Goal: Task Accomplishment & Management: Use online tool/utility

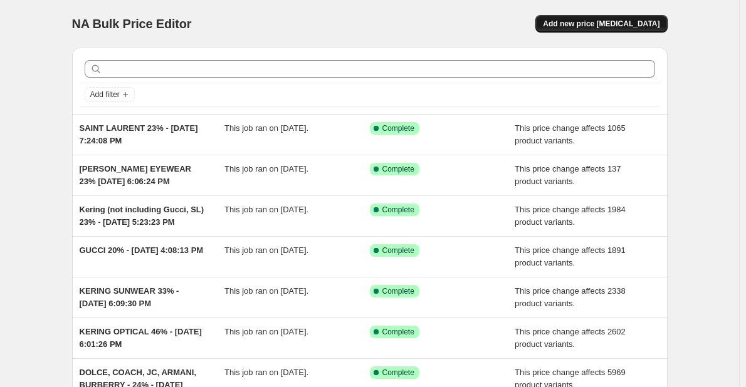
click at [588, 20] on span "Add new price [MEDICAL_DATA]" at bounding box center [601, 24] width 117 height 10
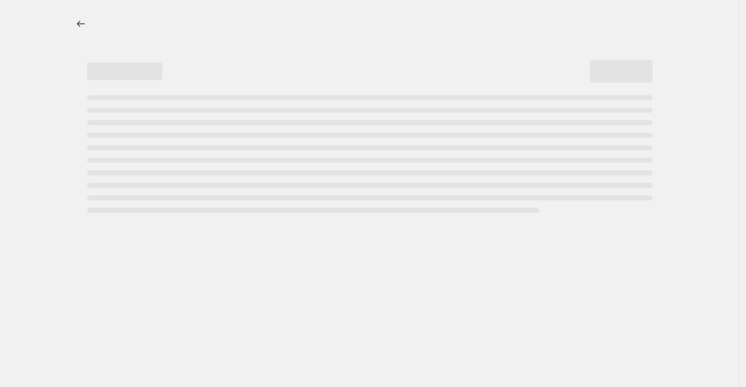
select select "percentage"
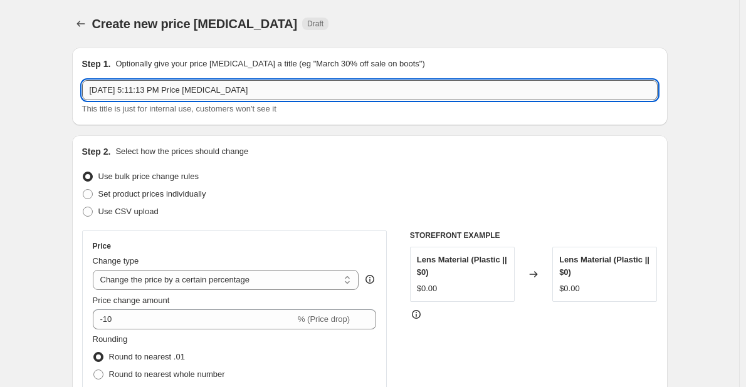
click at [93, 85] on input "[DATE] 5:11:13 PM Price [MEDICAL_DATA]" at bounding box center [369, 90] width 575 height 20
drag, startPoint x: 259, startPoint y: 88, endPoint x: 874, endPoint y: 123, distance: 615.2
click at [746, 123] on html "Home Settings Plans Skip to content Create new price [MEDICAL_DATA]. This page …" at bounding box center [373, 193] width 746 height 387
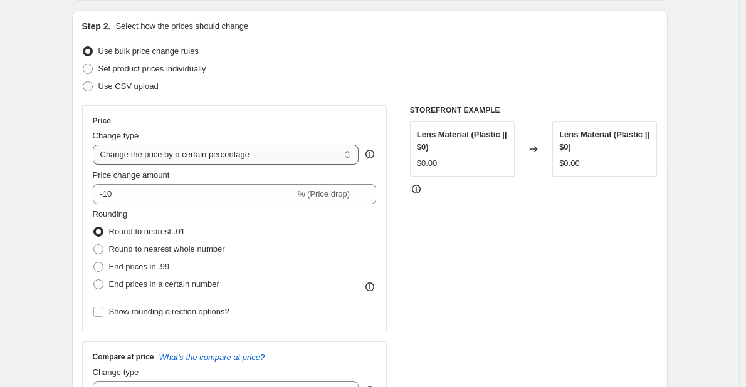
type input "[PERSON_NAME] 24% - [DATE] 5:11:13 PM"
click at [177, 154] on select "Change the price to a certain amount Change the price by a certain amount Chang…" at bounding box center [226, 155] width 266 height 20
select select "margin"
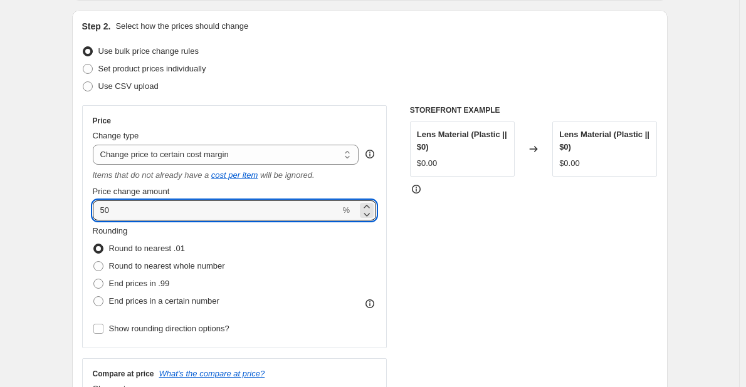
drag, startPoint x: 162, startPoint y: 204, endPoint x: -14, endPoint y: 193, distance: 175.8
click at [0, 193] on html "Home Settings Plans Skip to content Create new price [MEDICAL_DATA]. This page …" at bounding box center [373, 68] width 746 height 387
type input "24"
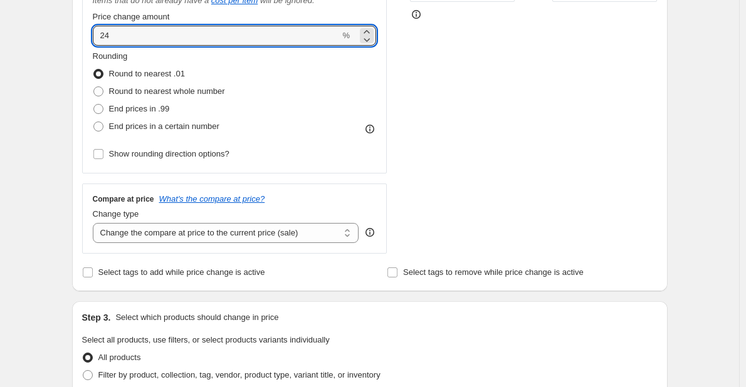
scroll to position [313, 0]
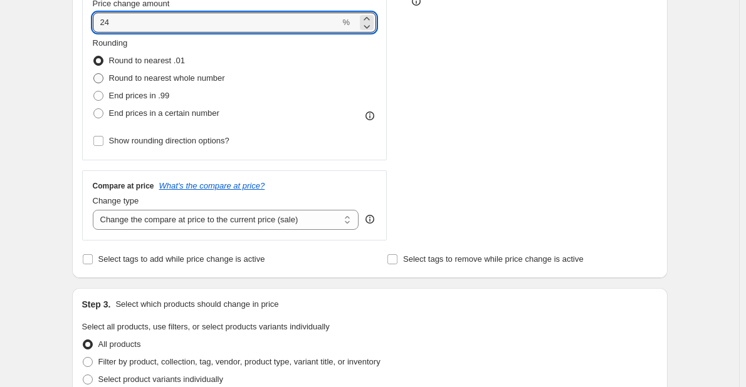
click at [211, 79] on span "Round to nearest whole number" at bounding box center [167, 77] width 116 height 9
click at [94, 74] on input "Round to nearest whole number" at bounding box center [93, 73] width 1 height 1
radio input "true"
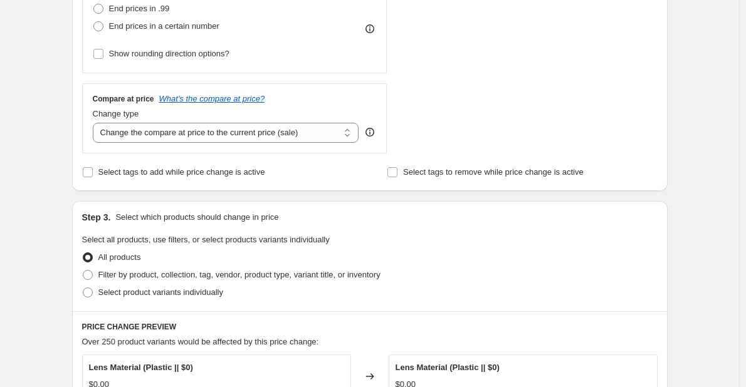
scroll to position [501, 0]
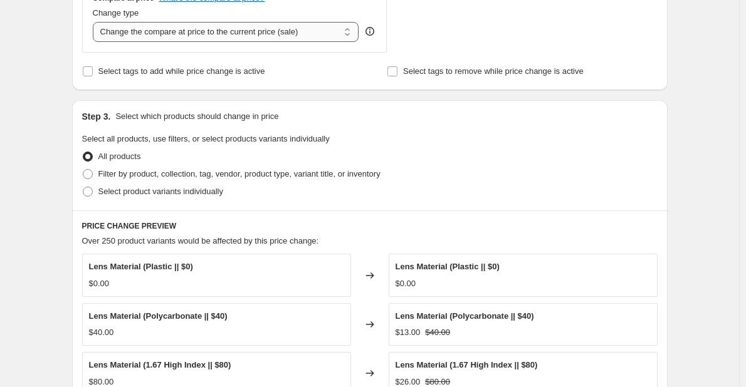
click at [252, 24] on select "Change the compare at price to the current price (sale) Change the compare at p…" at bounding box center [226, 32] width 266 height 20
select select "no_change"
click at [95, 22] on select "Change the compare at price to the current price (sale) Change the compare at p…" at bounding box center [226, 32] width 266 height 20
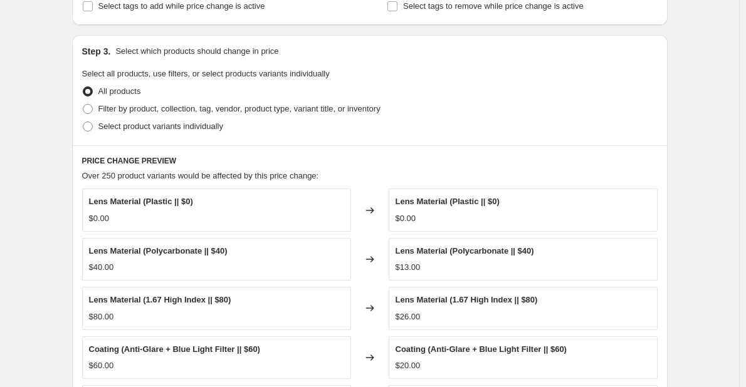
scroll to position [564, 0]
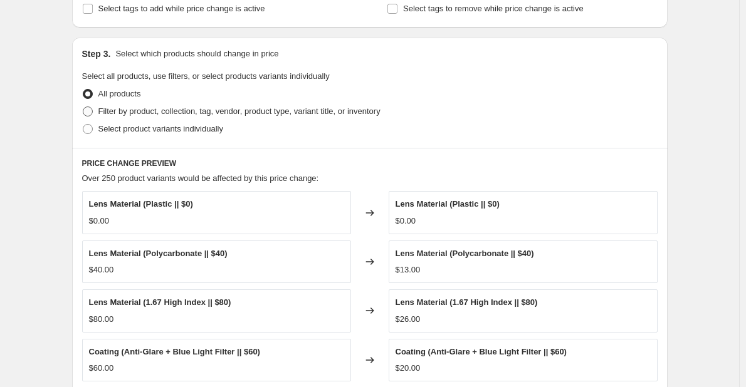
click at [274, 113] on span "Filter by product, collection, tag, vendor, product type, variant title, or inv…" at bounding box center [239, 111] width 282 height 9
click at [83, 107] on input "Filter by product, collection, tag, vendor, product type, variant title, or inv…" at bounding box center [83, 107] width 1 height 1
radio input "true"
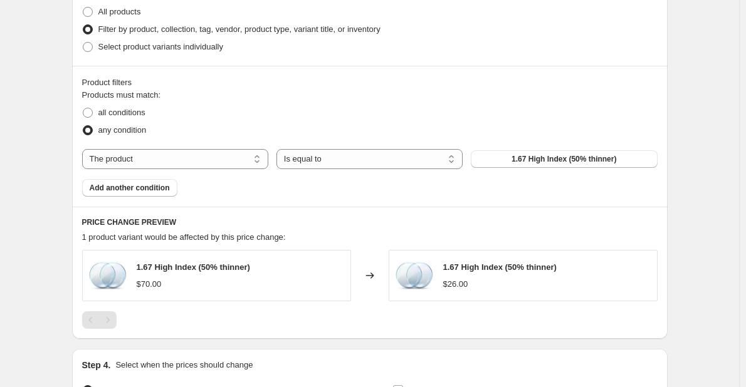
scroll to position [627, 0]
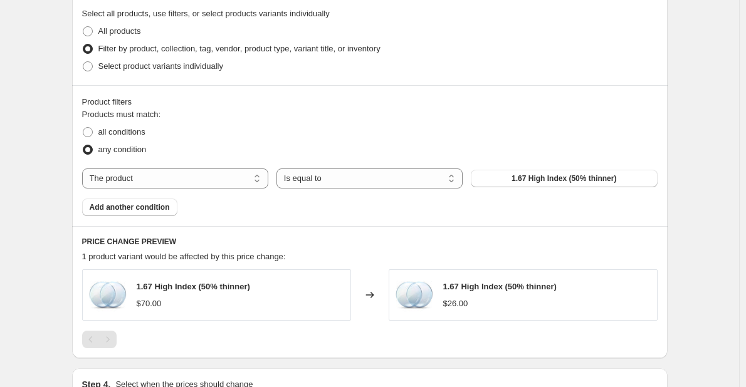
click at [206, 167] on div "Products must match: all conditions any condition The product The product's col…" at bounding box center [369, 162] width 575 height 108
click at [241, 187] on select "The product The product's collection The product's tag The product's vendor The…" at bounding box center [175, 179] width 186 height 20
select select "vendor"
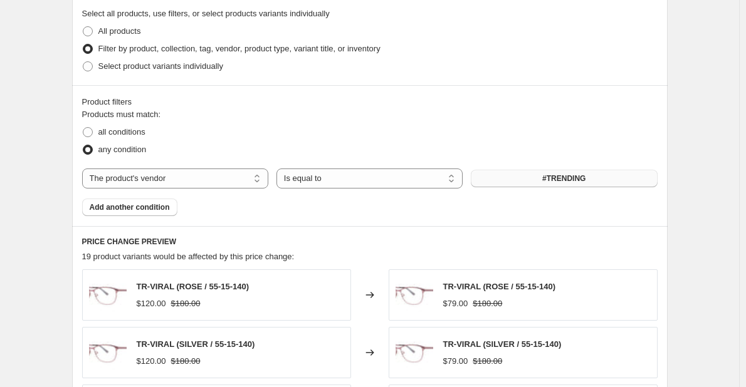
click at [527, 182] on button "#TRENDING" at bounding box center [564, 179] width 186 height 18
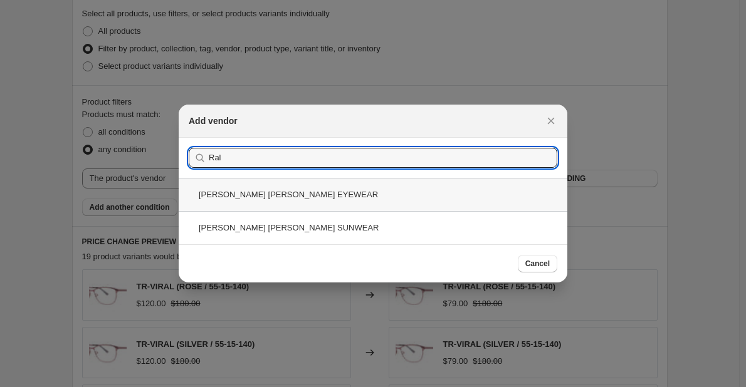
type input "Ral"
click at [275, 193] on div "[PERSON_NAME] [PERSON_NAME] EYEWEAR" at bounding box center [373, 194] width 389 height 33
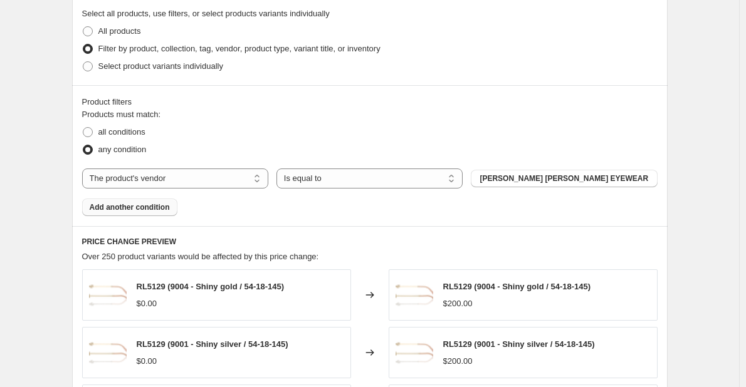
click at [144, 211] on span "Add another condition" at bounding box center [130, 207] width 80 height 10
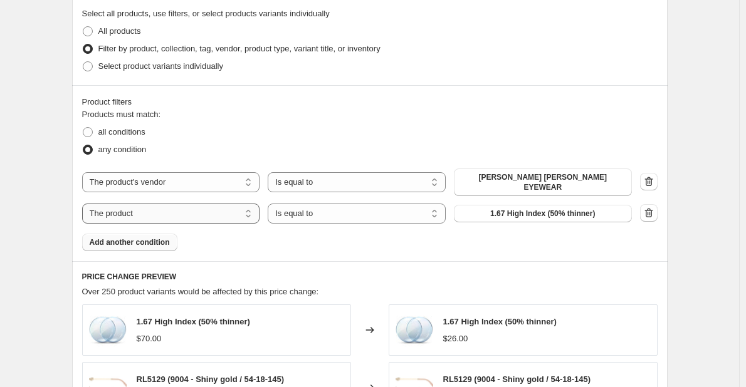
click at [177, 212] on select "The product The product's collection The product's tag The product's vendor The…" at bounding box center [171, 214] width 178 height 20
select select "vendor"
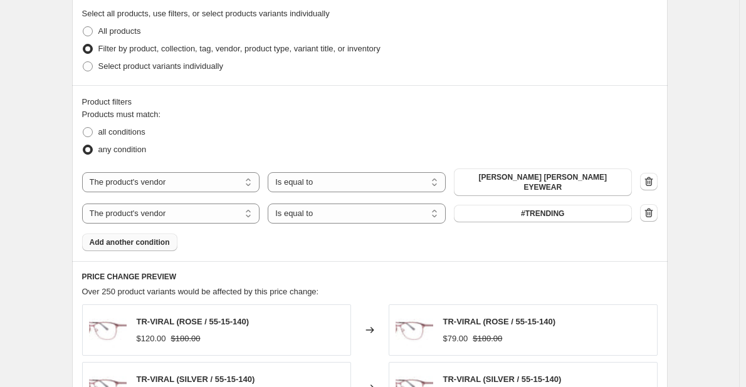
click at [475, 216] on div "The product The product's collection The product's tag The product's vendor The…" at bounding box center [357, 214] width 550 height 20
click at [473, 211] on button "#TRENDING" at bounding box center [543, 214] width 178 height 18
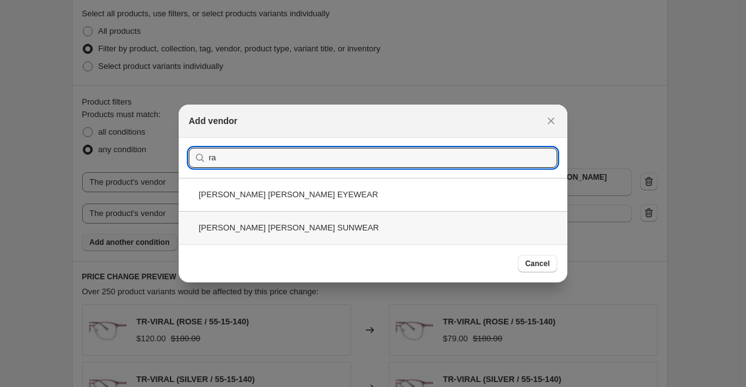
type input "ra"
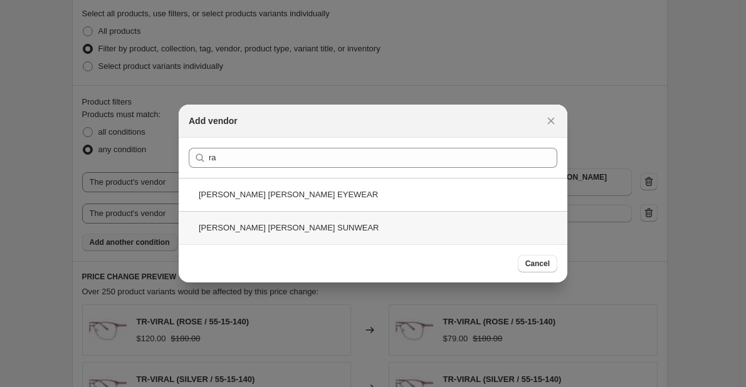
click at [489, 224] on div "[PERSON_NAME] [PERSON_NAME] SUNWEAR" at bounding box center [373, 227] width 389 height 33
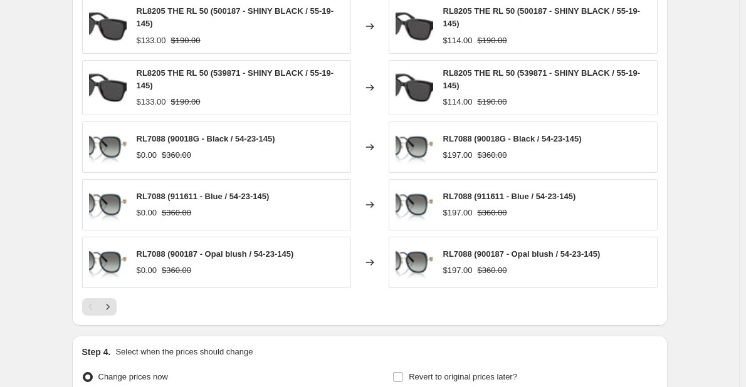
scroll to position [1059, 0]
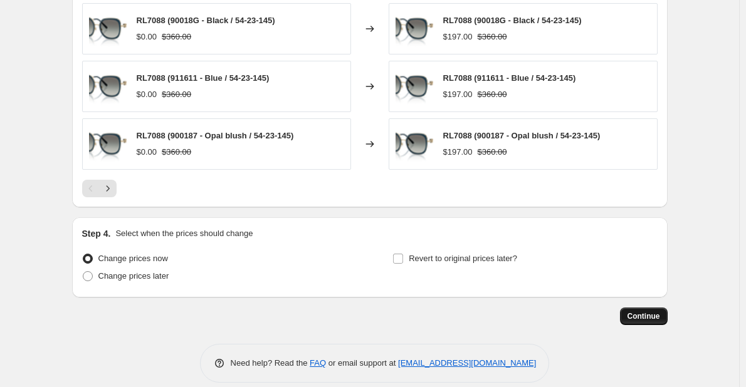
click at [654, 311] on span "Continue" at bounding box center [643, 316] width 33 height 10
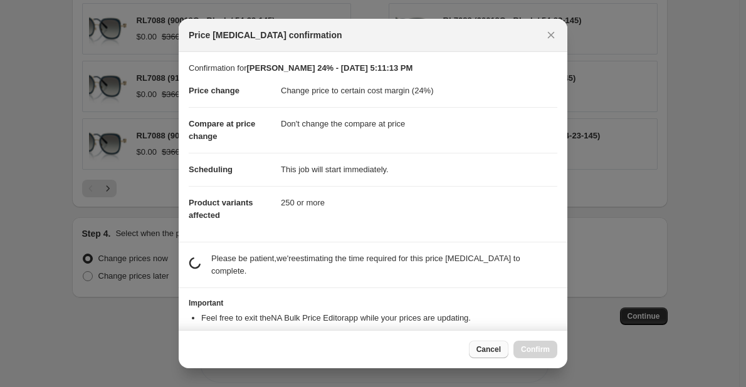
click at [477, 351] on button "Cancel" at bounding box center [488, 350] width 39 height 18
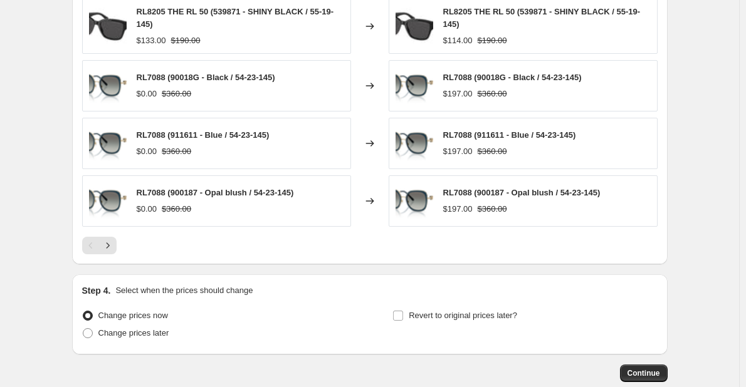
scroll to position [1059, 0]
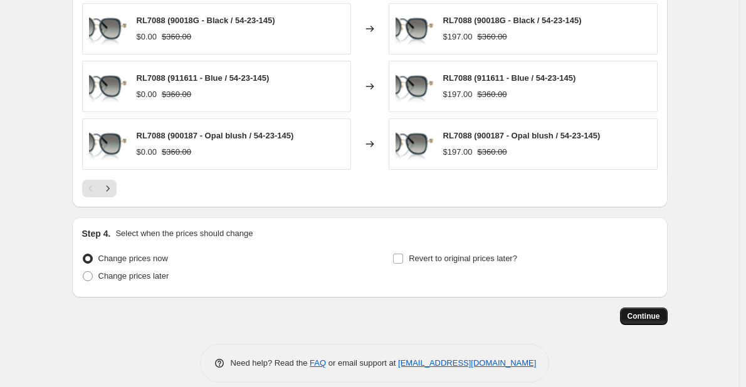
click at [652, 310] on button "Continue" at bounding box center [644, 317] width 48 height 18
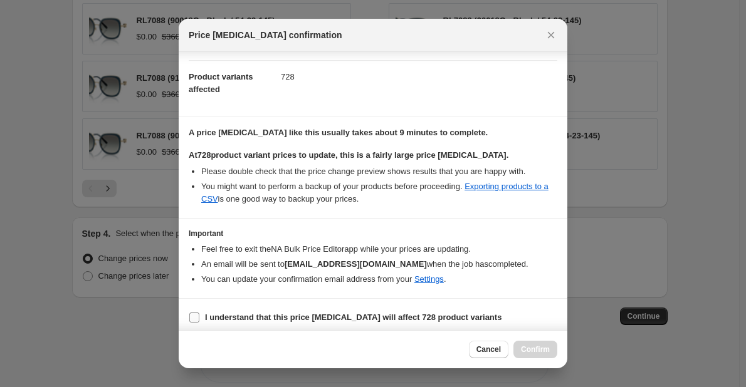
scroll to position [132, 0]
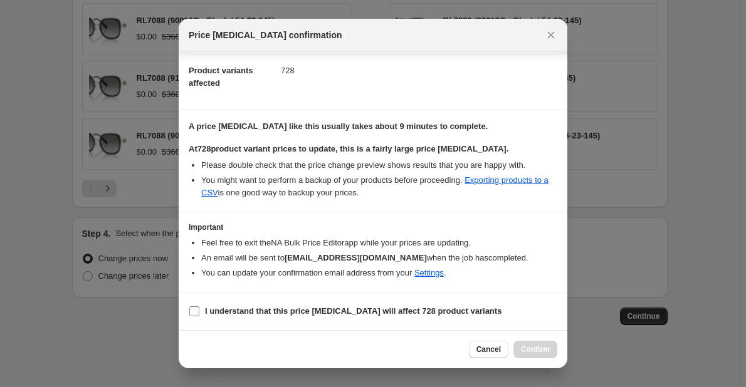
click at [243, 311] on b "I understand that this price [MEDICAL_DATA] will affect 728 product variants" at bounding box center [353, 310] width 296 height 9
click at [199, 311] on input "I understand that this price [MEDICAL_DATA] will affect 728 product variants" at bounding box center [194, 311] width 10 height 10
checkbox input "true"
click at [533, 353] on span "Confirm" at bounding box center [535, 350] width 29 height 10
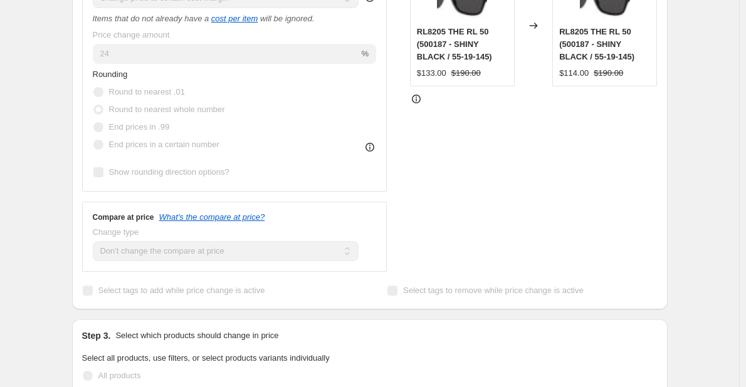
scroll to position [89, 0]
